Goal: Task Accomplishment & Management: Use online tool/utility

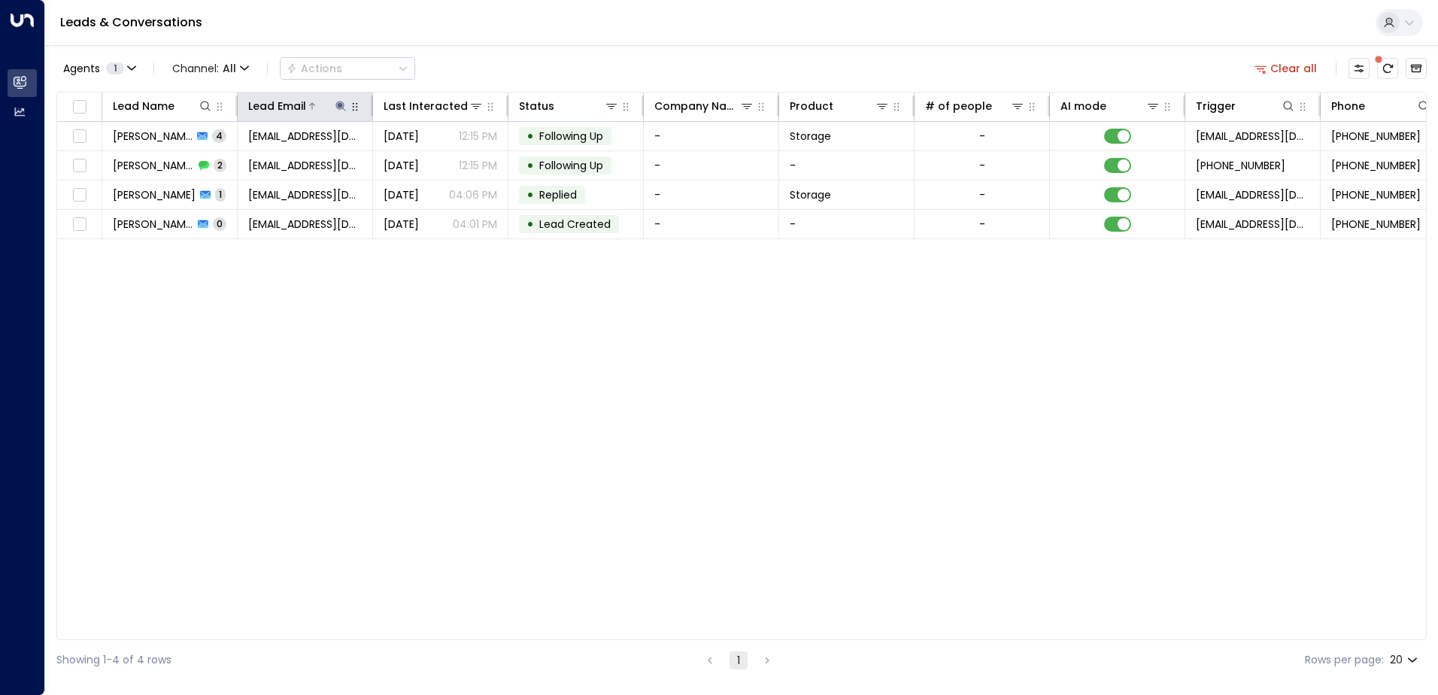
click at [337, 105] on icon at bounding box center [341, 106] width 12 height 12
click at [436, 162] on icon "button" at bounding box center [435, 161] width 12 height 12
click at [283, 158] on input "text" at bounding box center [341, 161] width 208 height 28
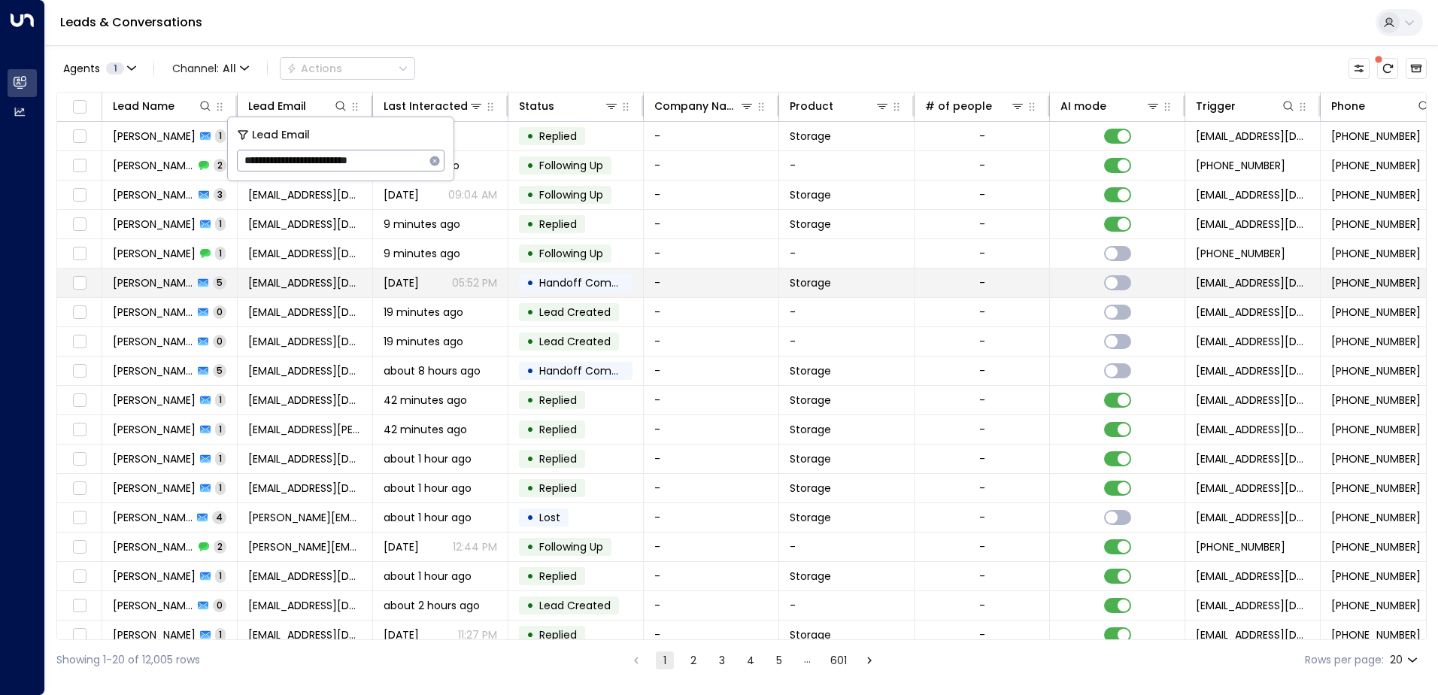
type input "**********"
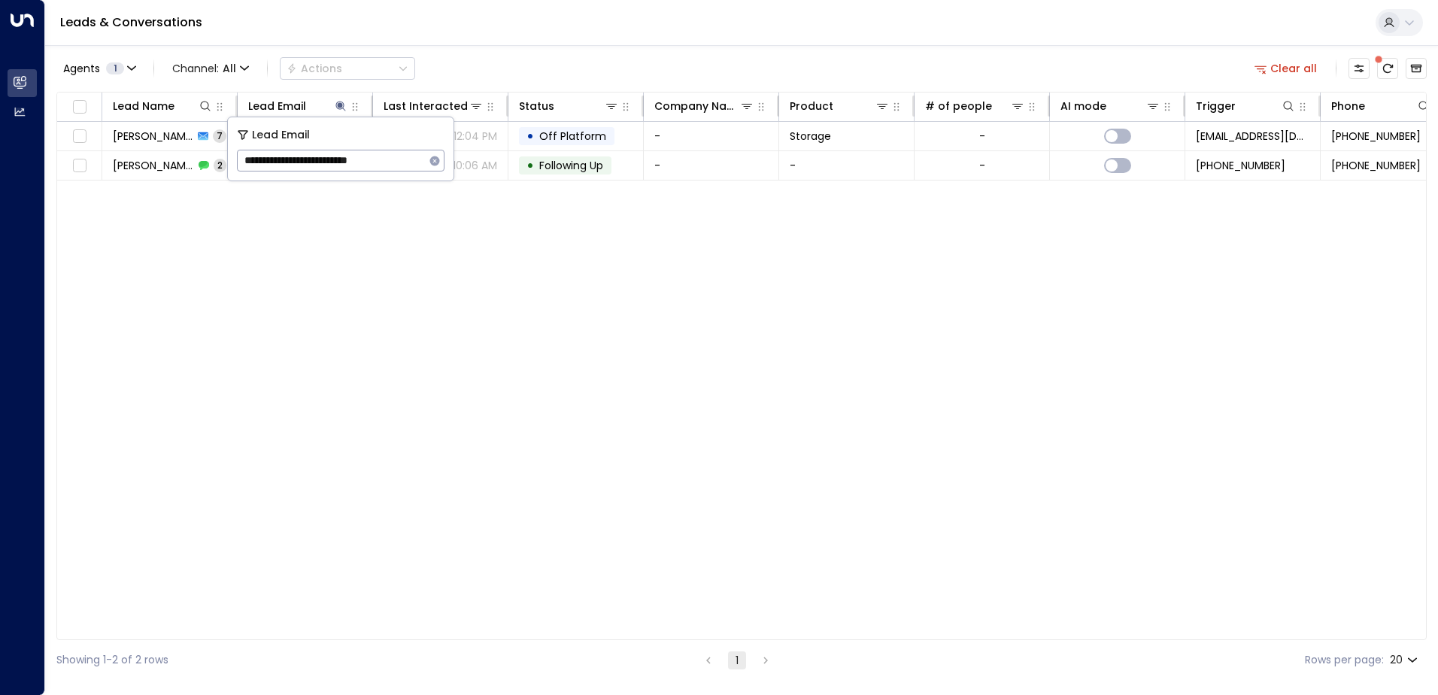
click at [726, 181] on div "Lead Name Lead Email Last Interacted Status Company Name Product # of people AI…" at bounding box center [741, 366] width 1371 height 548
click at [712, 190] on div "Lead Name Lead Email Last Interacted Status Company Name Product # of people AI…" at bounding box center [741, 366] width 1371 height 548
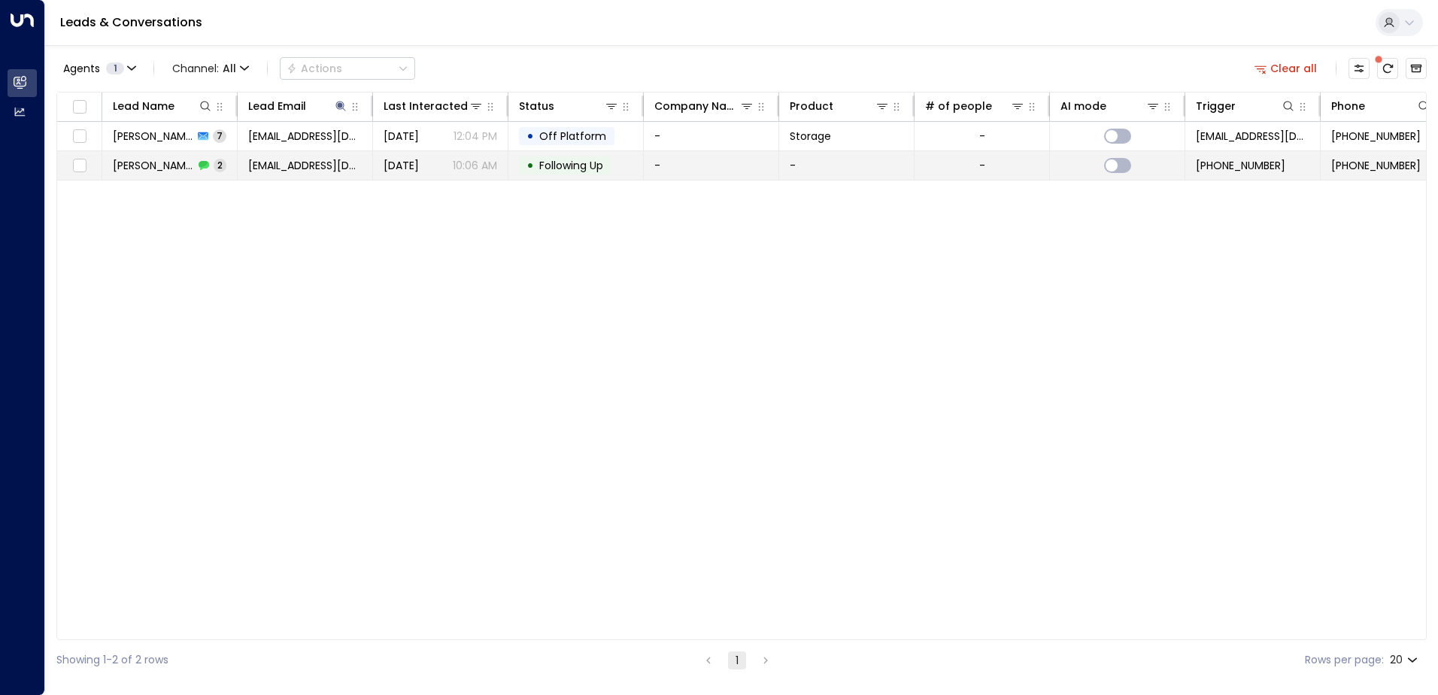
click at [689, 164] on td "-" at bounding box center [711, 165] width 135 height 29
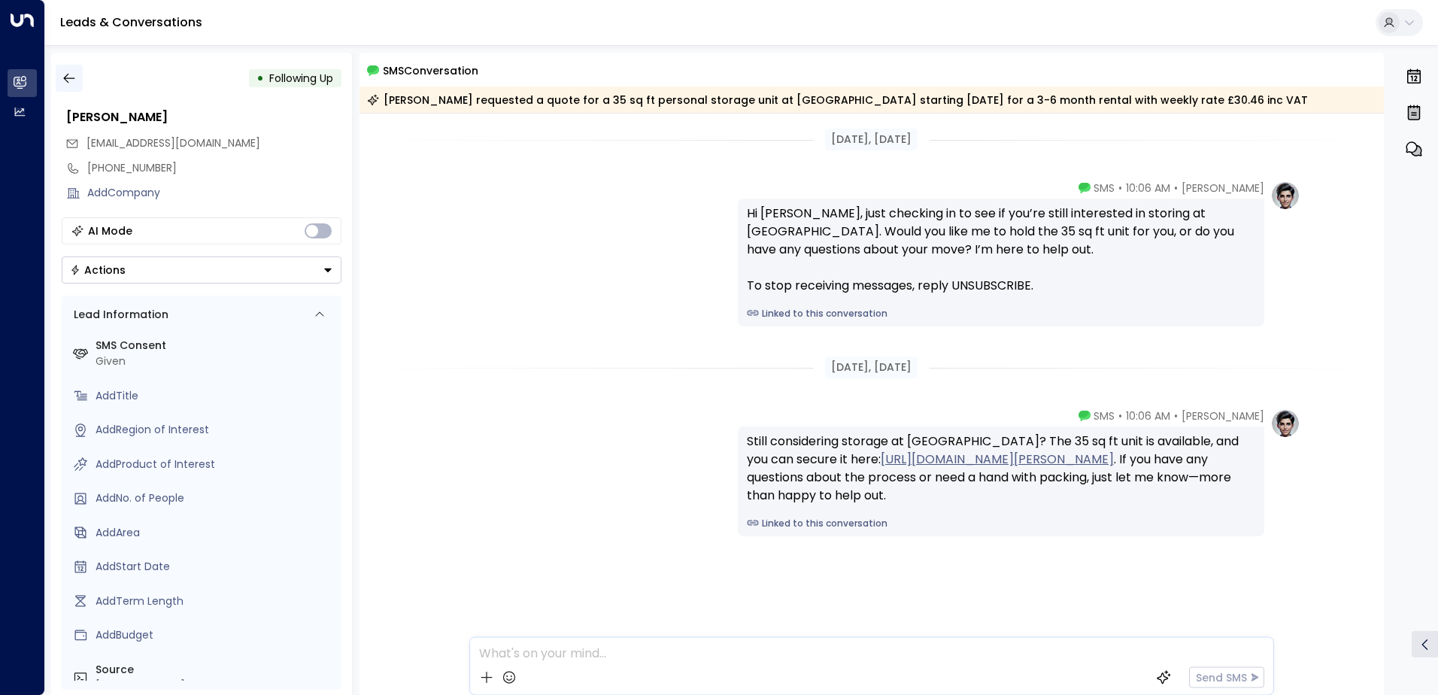
click at [77, 72] on button "button" at bounding box center [69, 78] width 27 height 27
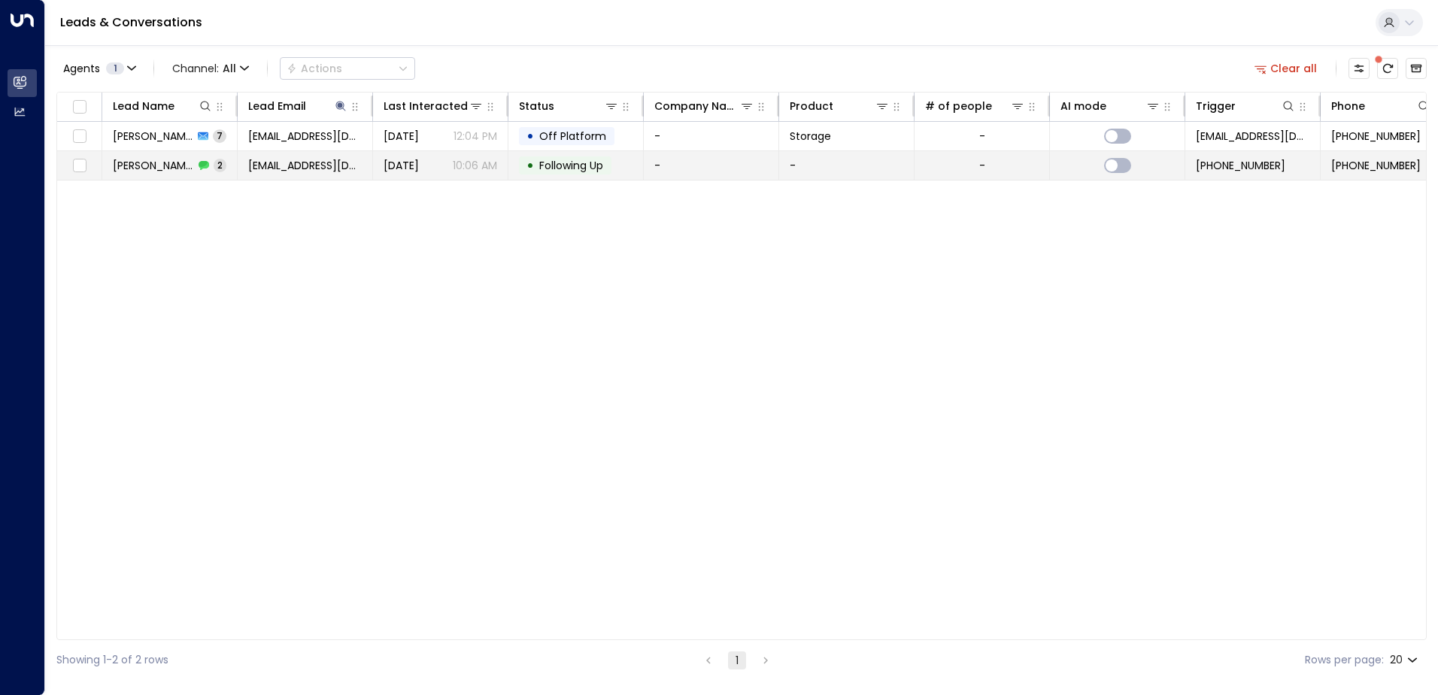
click at [703, 161] on td "-" at bounding box center [711, 165] width 135 height 29
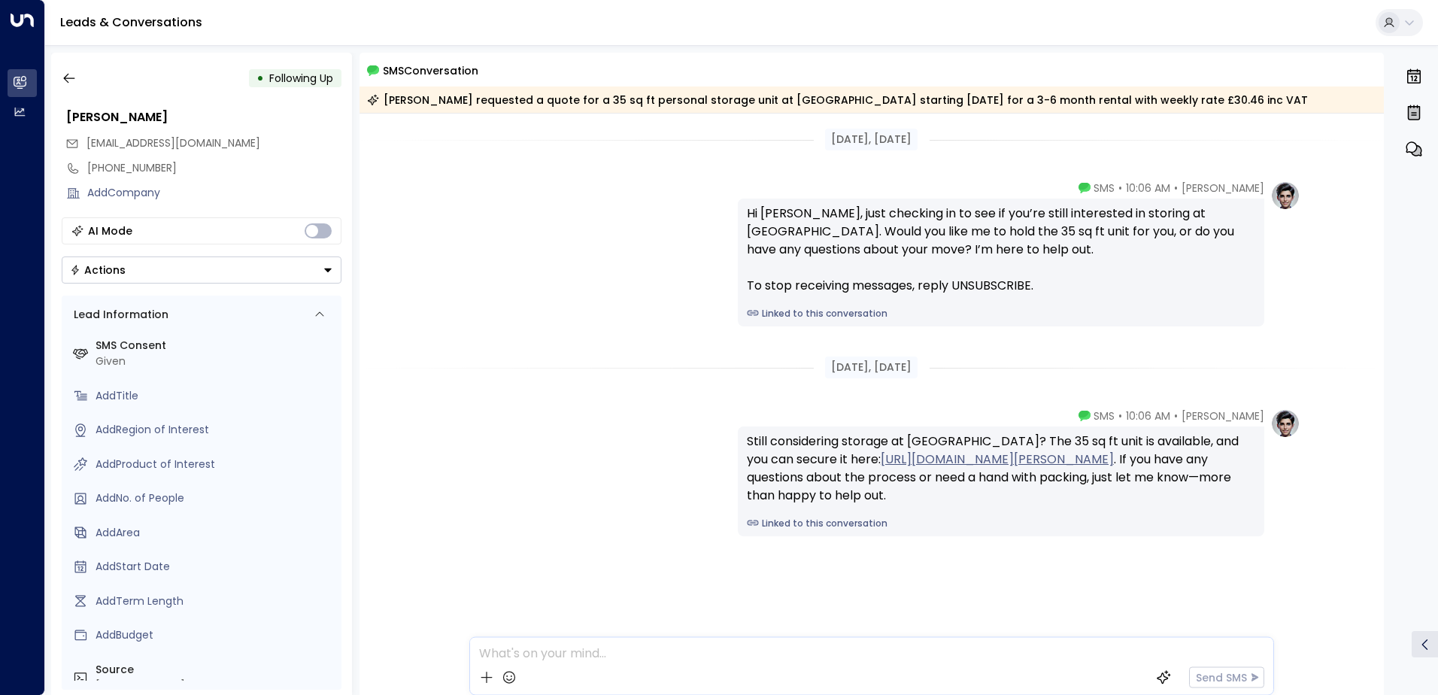
click at [699, 320] on div "[PERSON_NAME] • 10:06 AM • SMS Hi [PERSON_NAME], just checking in to see if you…" at bounding box center [872, 254] width 858 height 146
